Goal: Transaction & Acquisition: Purchase product/service

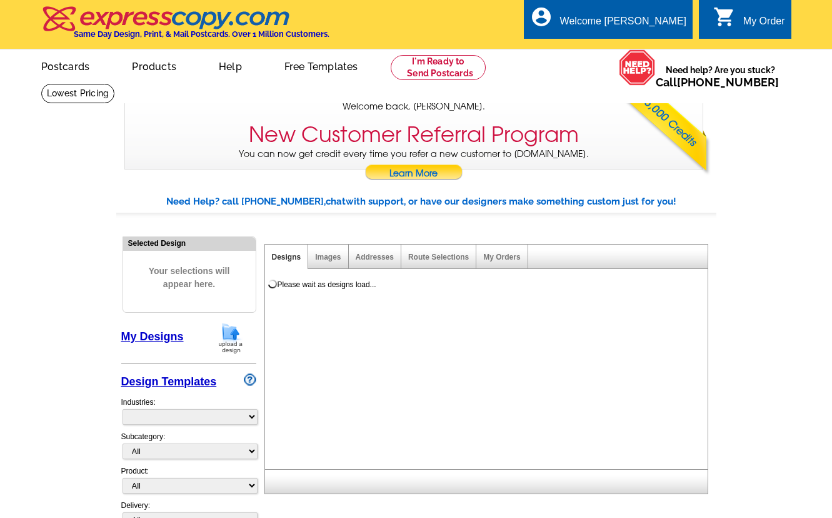
select select "785"
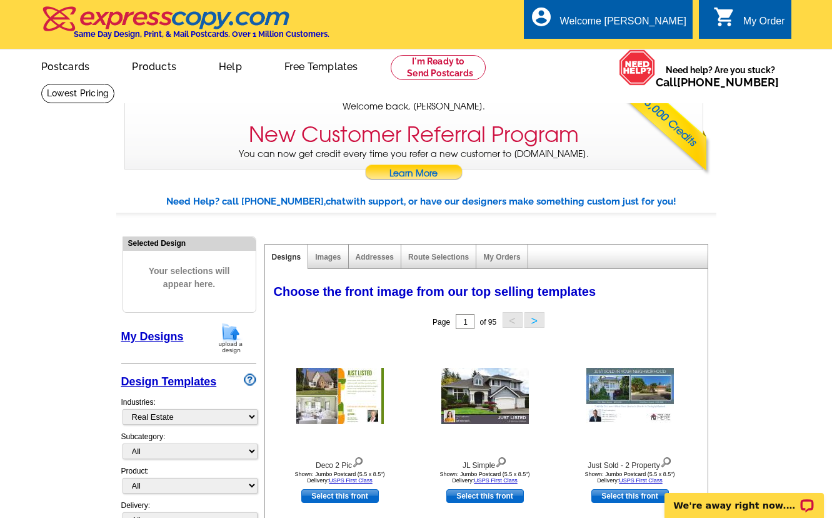
click at [155, 333] on link "My Designs" at bounding box center [152, 336] width 63 height 13
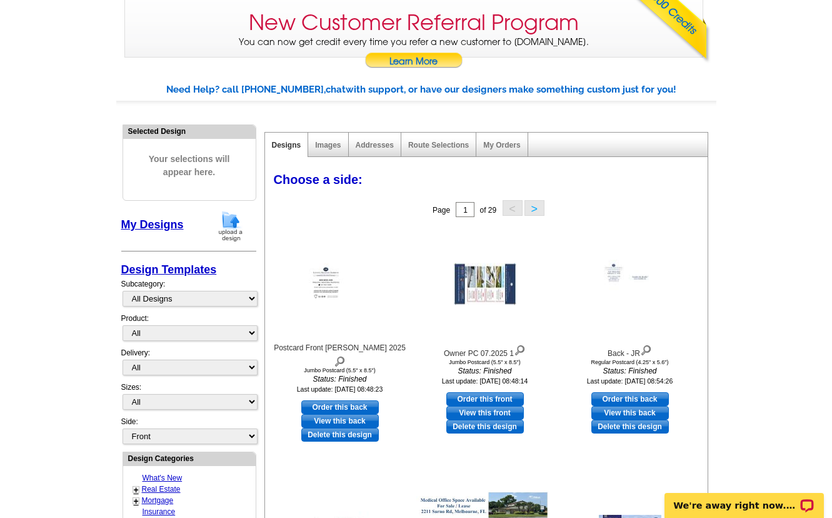
scroll to position [116, 0]
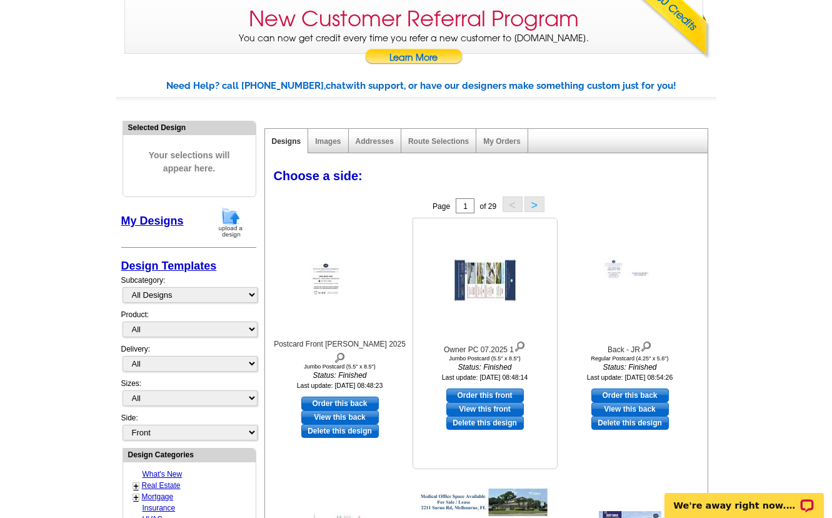
click at [484, 394] on link "Order this front" at bounding box center [485, 395] width 78 height 14
select select "2"
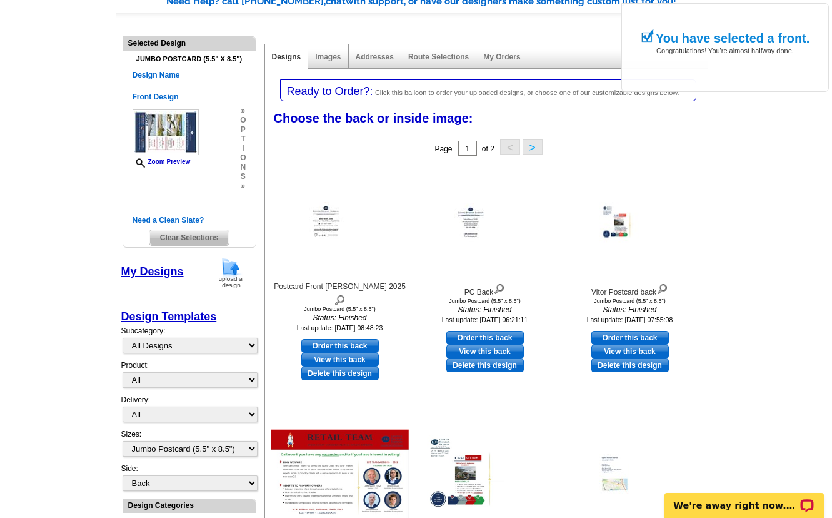
scroll to position [203, 0]
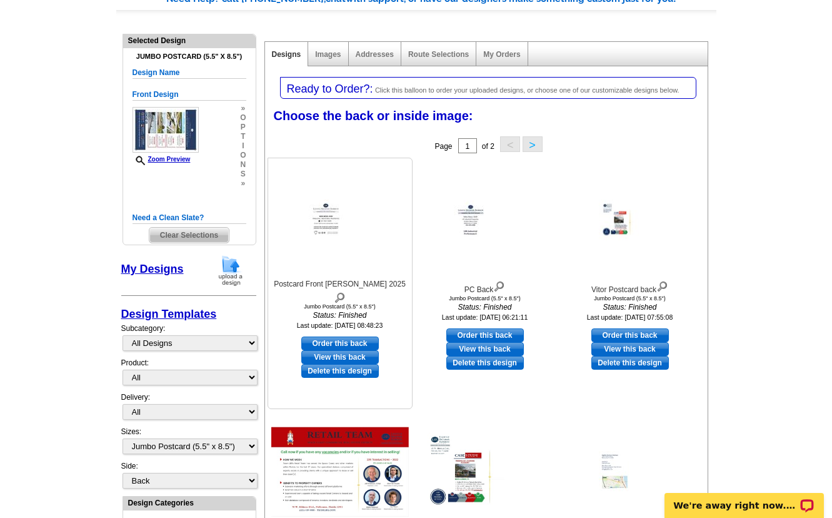
click at [343, 336] on link "Order this back" at bounding box center [340, 343] width 78 height 14
select select "front"
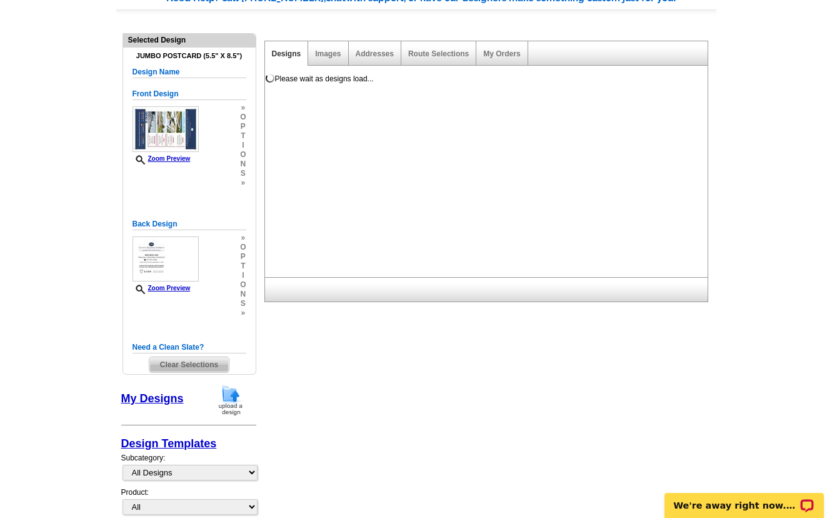
scroll to position [204, 0]
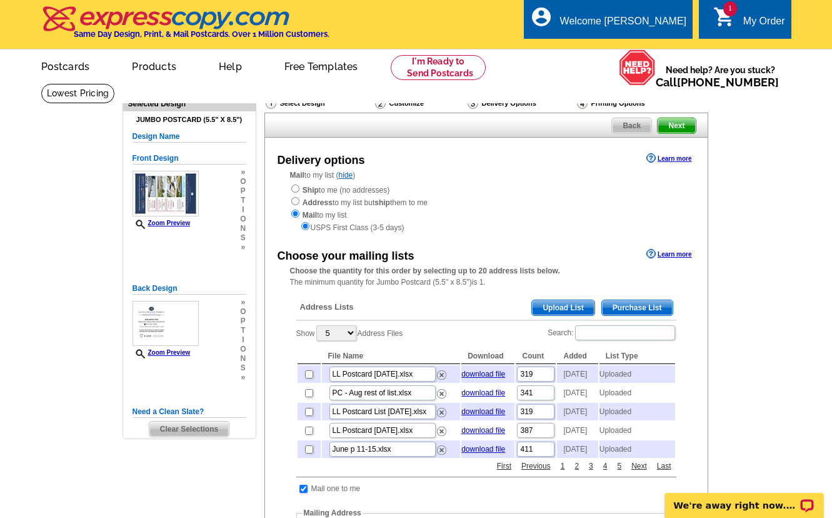
scroll to position [2, 0]
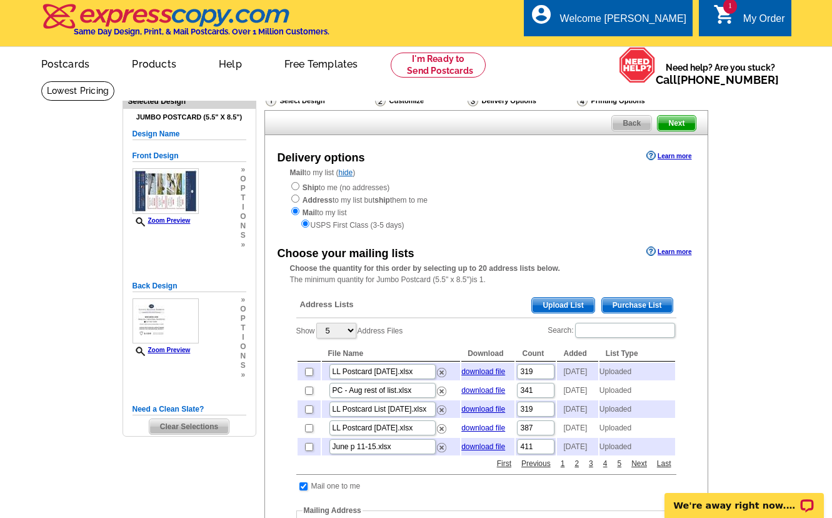
click at [584, 308] on span "Upload List" at bounding box center [563, 305] width 62 height 15
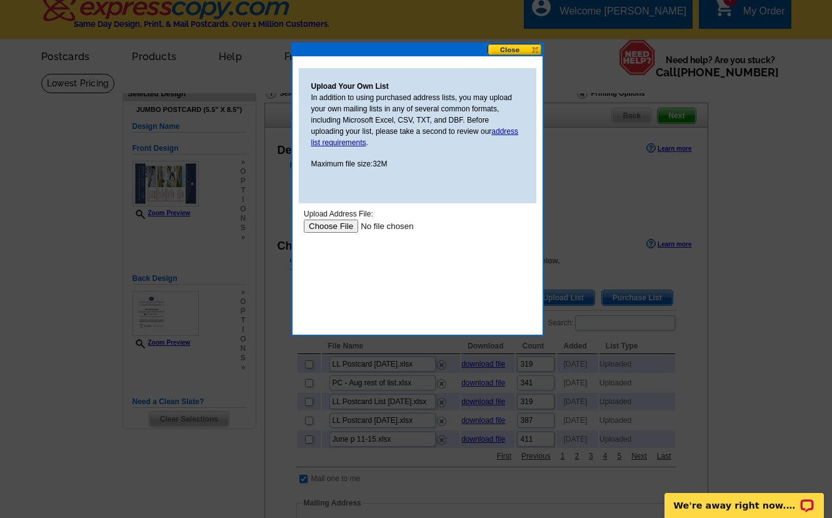
scroll to position [9, 0]
click at [331, 228] on input "file" at bounding box center [382, 226] width 158 height 13
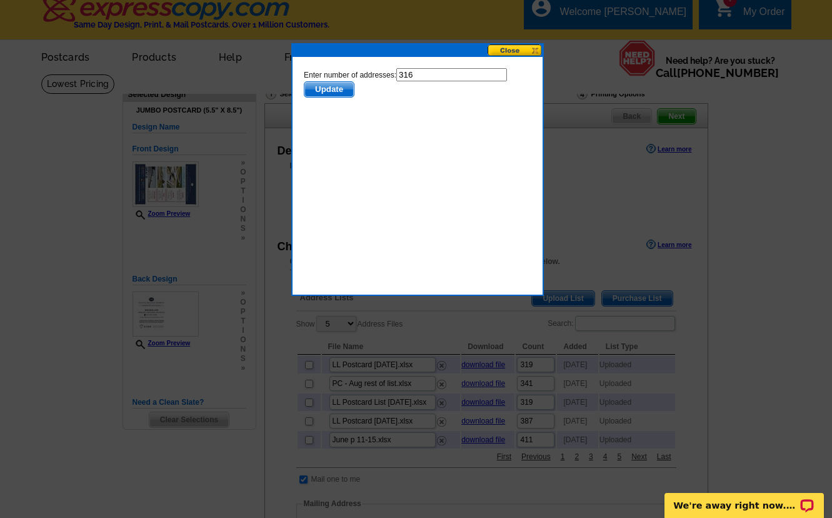
scroll to position [0, 0]
click at [329, 90] on span "Update" at bounding box center [328, 89] width 49 height 15
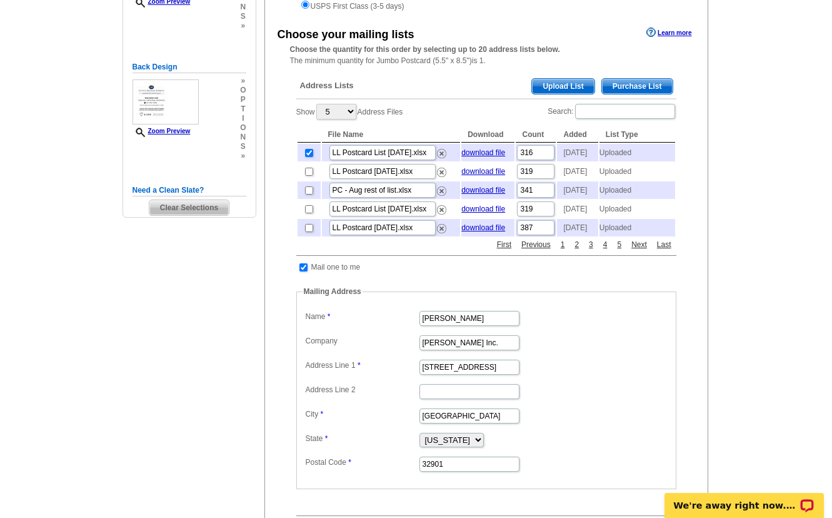
scroll to position [234, 0]
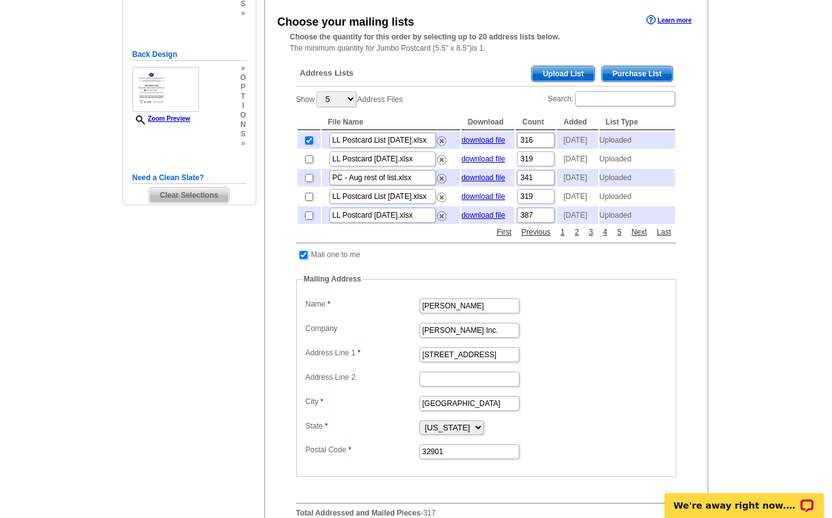
click at [302, 259] on input "checkbox" at bounding box center [303, 255] width 8 height 8
checkbox input "false"
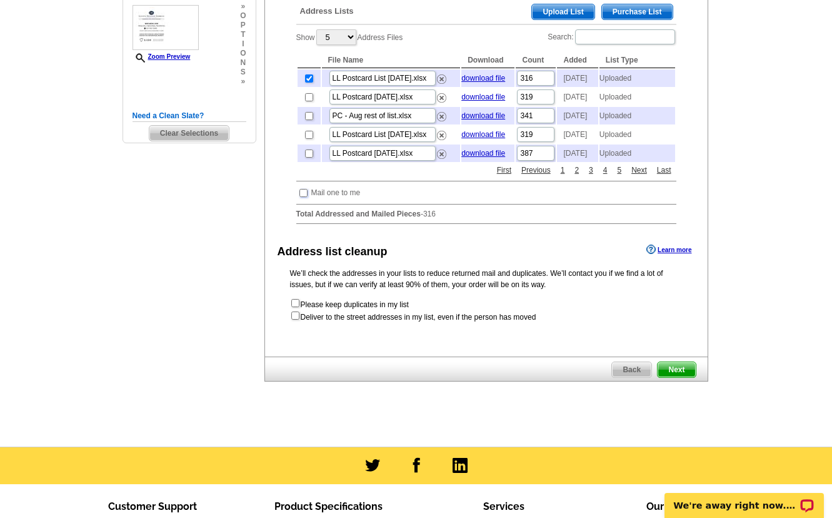
scroll to position [311, 0]
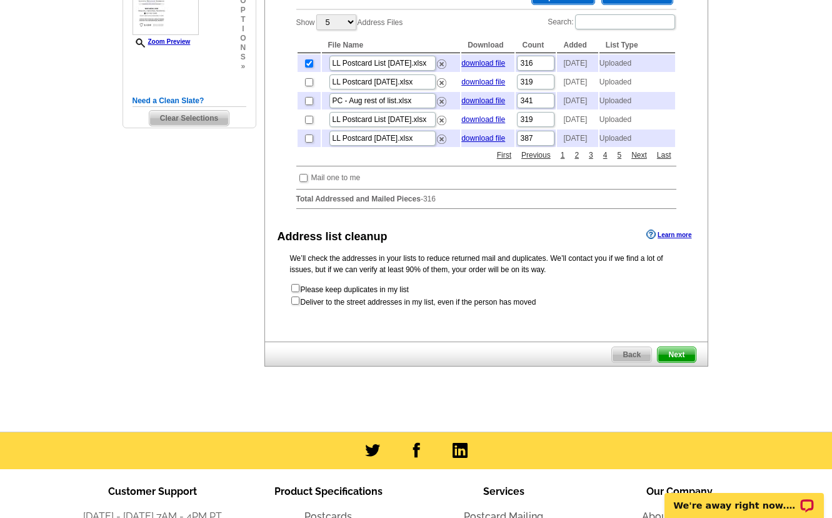
click at [683, 362] on span "Next" at bounding box center [677, 354] width 38 height 15
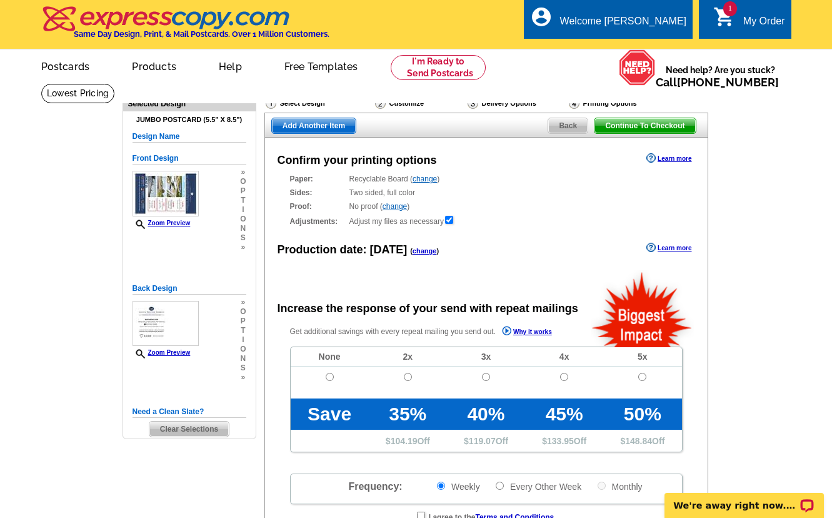
radio input "false"
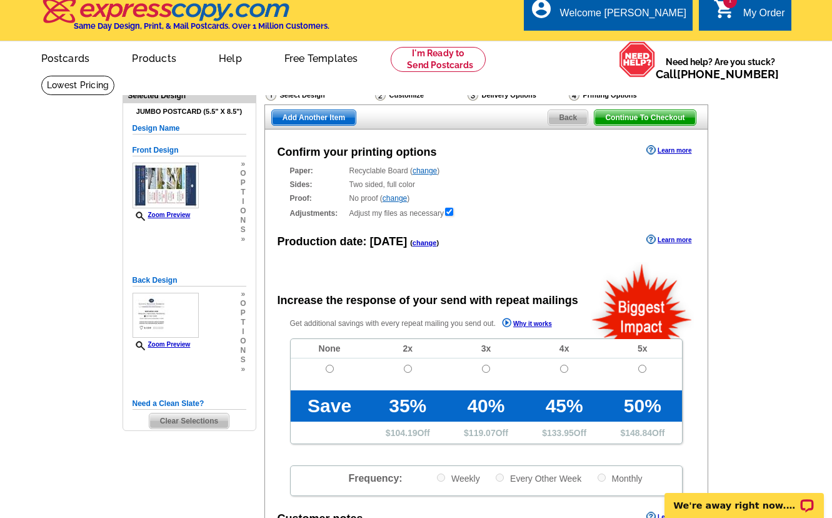
scroll to position [10, 0]
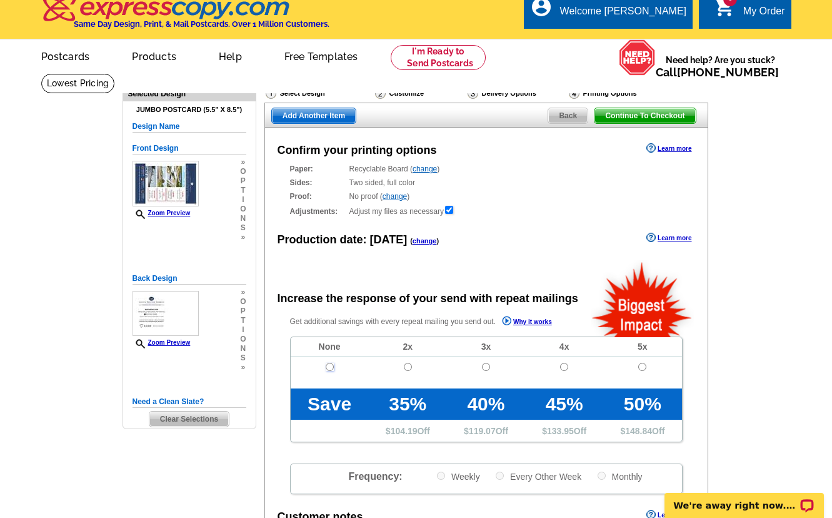
click at [329, 366] on input "radio" at bounding box center [330, 367] width 8 height 8
radio input "true"
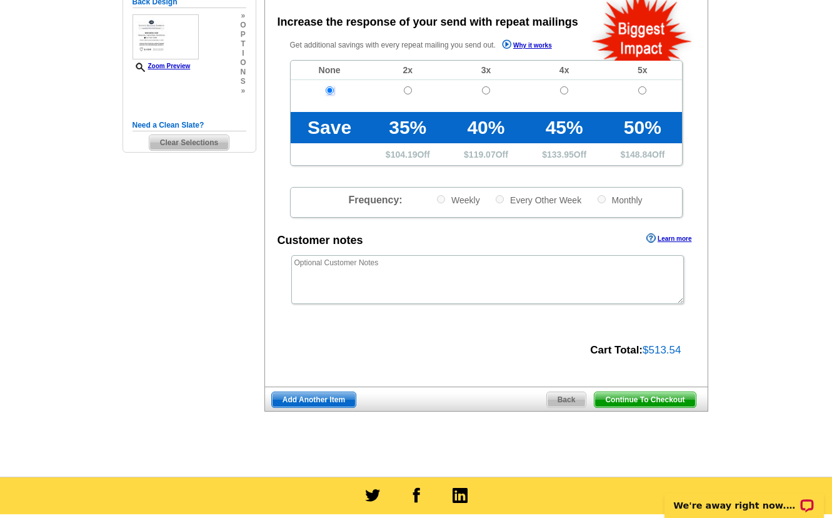
scroll to position [296, 0]
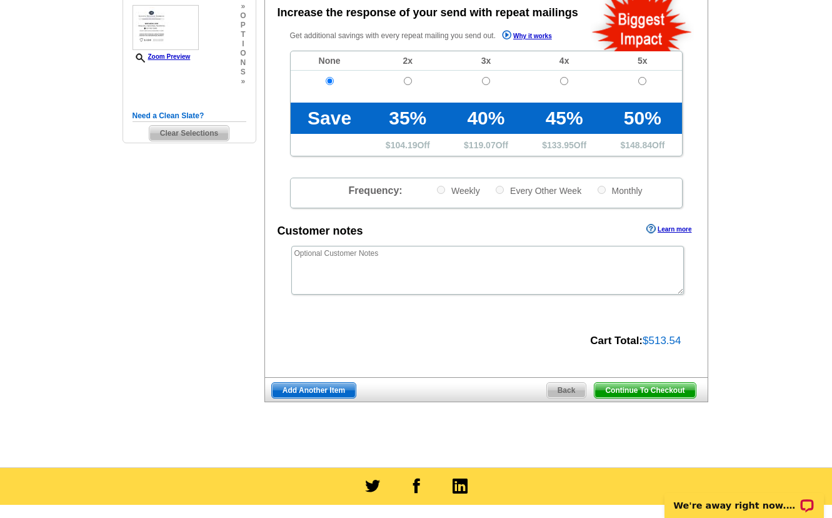
click at [662, 391] on span "Continue To Checkout" at bounding box center [645, 390] width 101 height 15
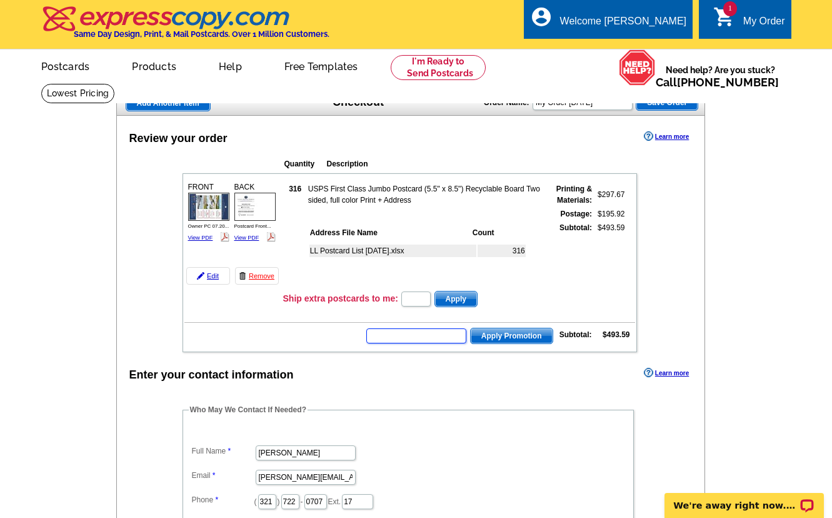
click at [425, 334] on input "text" at bounding box center [416, 335] width 100 height 15
click at [426, 338] on input "text" at bounding box center [416, 335] width 100 height 15
type input "HURRY40"
click at [512, 329] on span "Apply Promotion" at bounding box center [512, 335] width 82 height 15
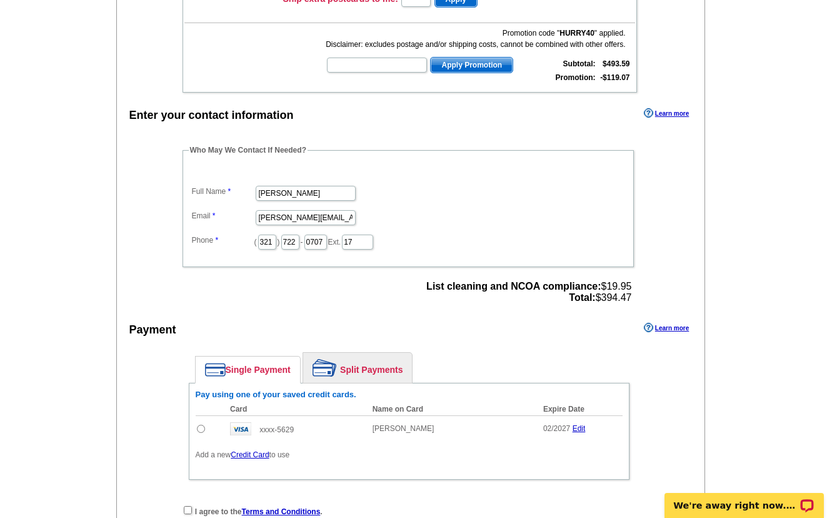
scroll to position [301, 0]
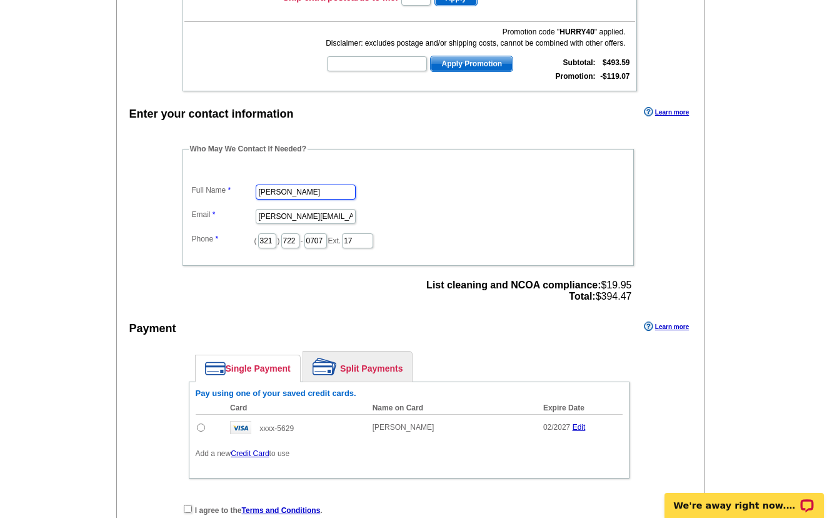
click at [323, 194] on input "Donna Garson" at bounding box center [306, 191] width 100 height 15
drag, startPoint x: 215, startPoint y: 196, endPoint x: 198, endPoint y: 196, distance: 16.9
click at [198, 196] on dd "Donna Garson" at bounding box center [408, 190] width 439 height 19
click at [325, 191] on input "Donna Garson" at bounding box center [306, 191] width 100 height 15
drag, startPoint x: 268, startPoint y: 194, endPoint x: 223, endPoint y: 194, distance: 45.0
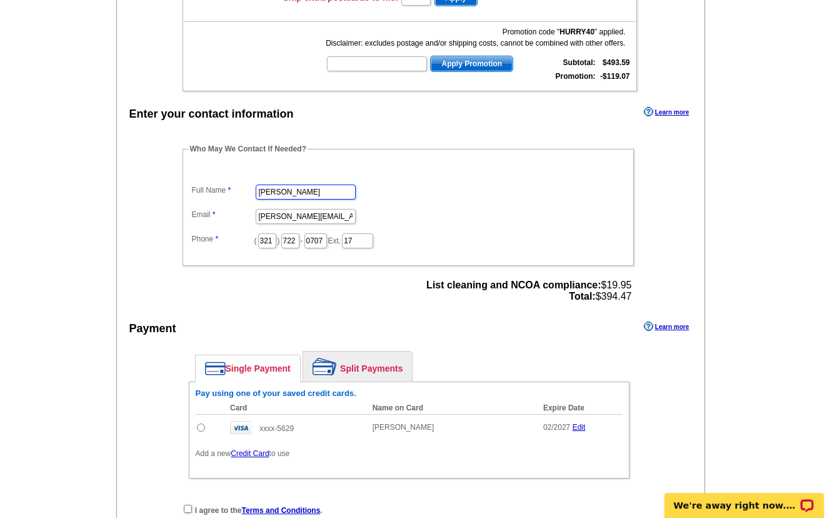
click at [223, 194] on dl "Full Name Donna Garson Email donna@teamlbr.com Phone ( 321 ) 722 - 0707 Ext. 17" at bounding box center [408, 207] width 439 height 84
type input "[PERSON_NAME]"
type input "[PERSON_NAME][EMAIL_ADDRESS][DOMAIN_NAME]"
click at [353, 243] on input "17" at bounding box center [357, 240] width 31 height 15
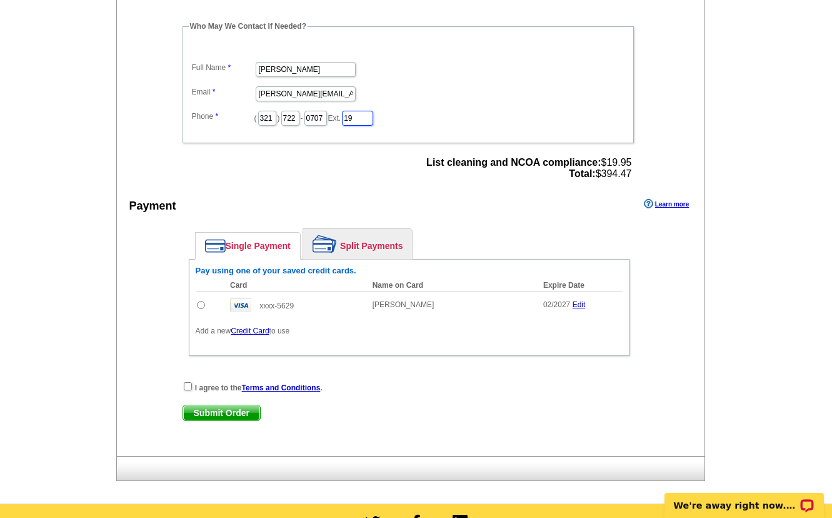
scroll to position [436, 0]
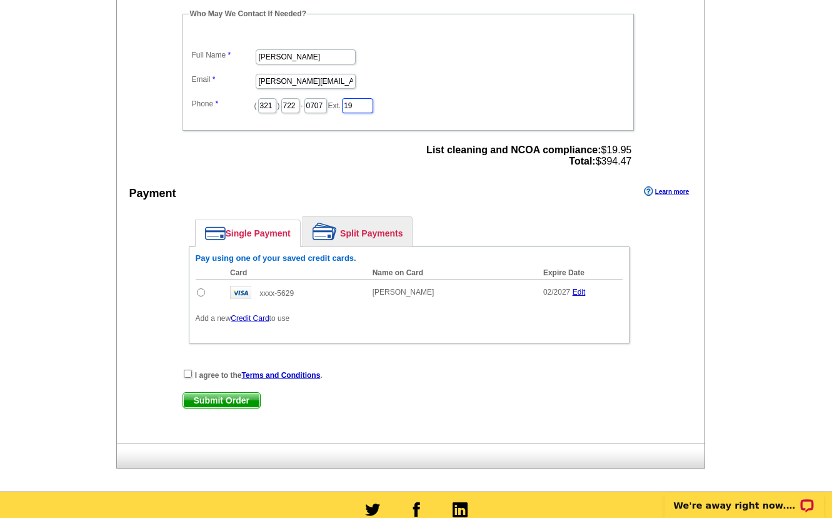
type input "19"
click at [199, 291] on input "radio" at bounding box center [201, 292] width 8 height 8
radio input "true"
click at [191, 374] on input "checkbox" at bounding box center [188, 373] width 8 height 8
checkbox input "true"
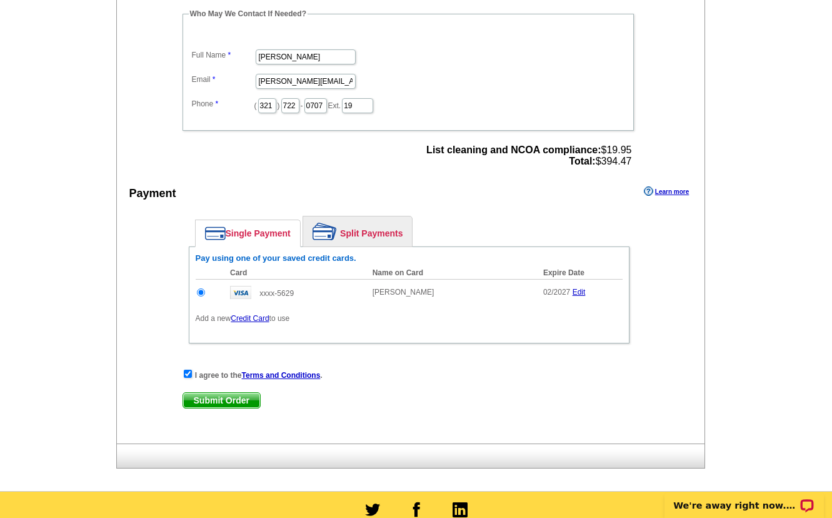
click at [226, 403] on span "Submit Order" at bounding box center [221, 400] width 77 height 15
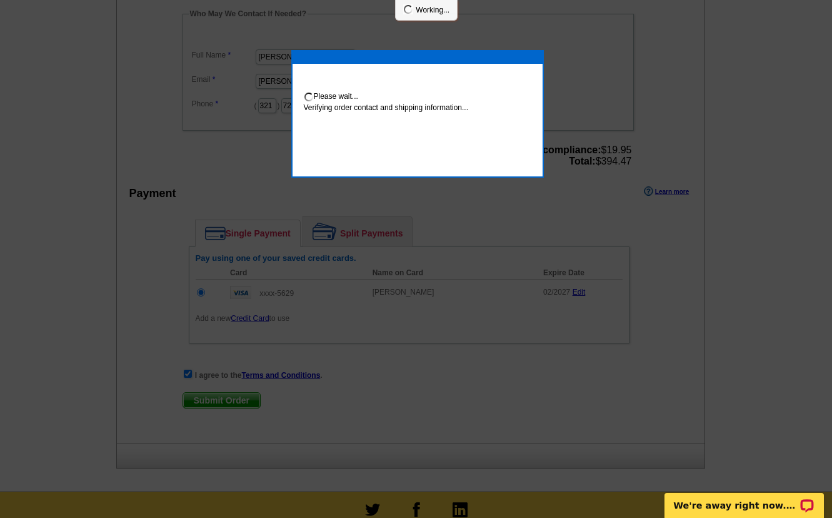
scroll to position [431, 0]
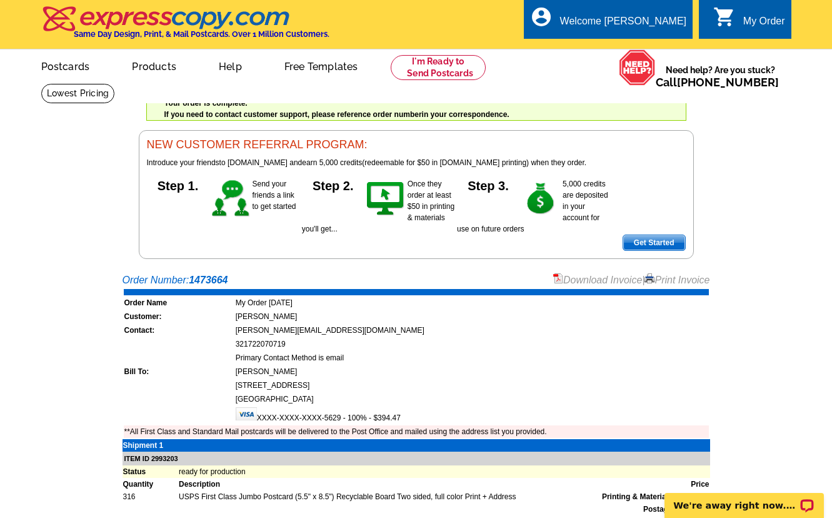
click at [696, 281] on link "Print Invoice" at bounding box center [677, 279] width 65 height 11
click at [672, 68] on link "Logout" at bounding box center [666, 70] width 32 height 11
